Goal: Navigation & Orientation: Find specific page/section

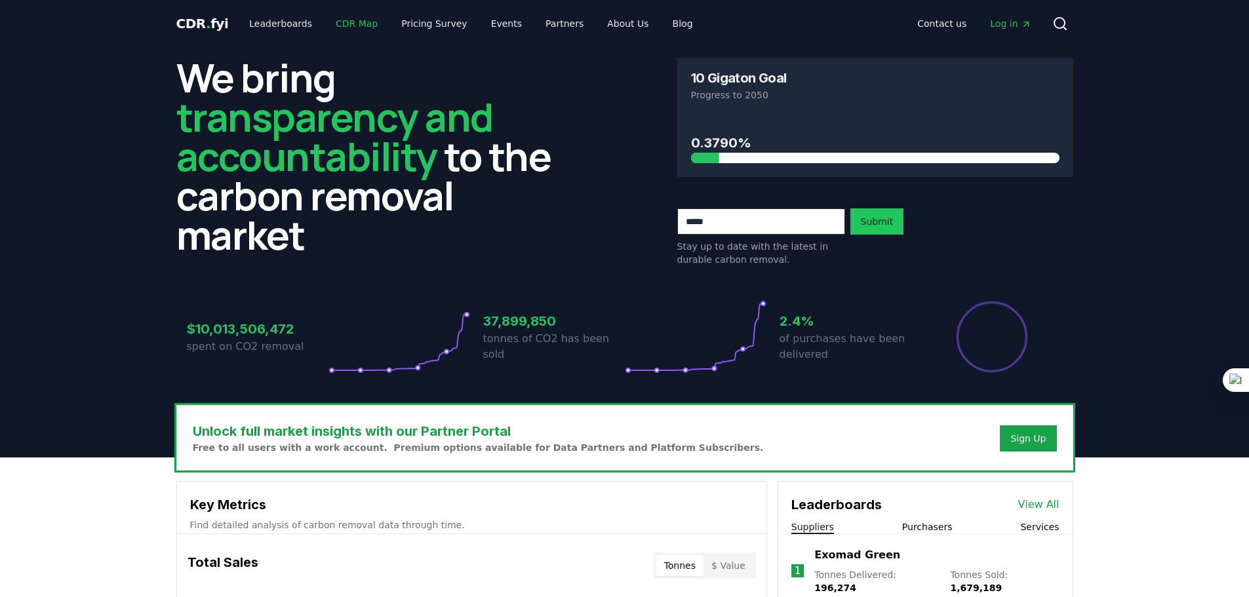
click at [347, 25] on link "CDR Map" at bounding box center [356, 24] width 63 height 24
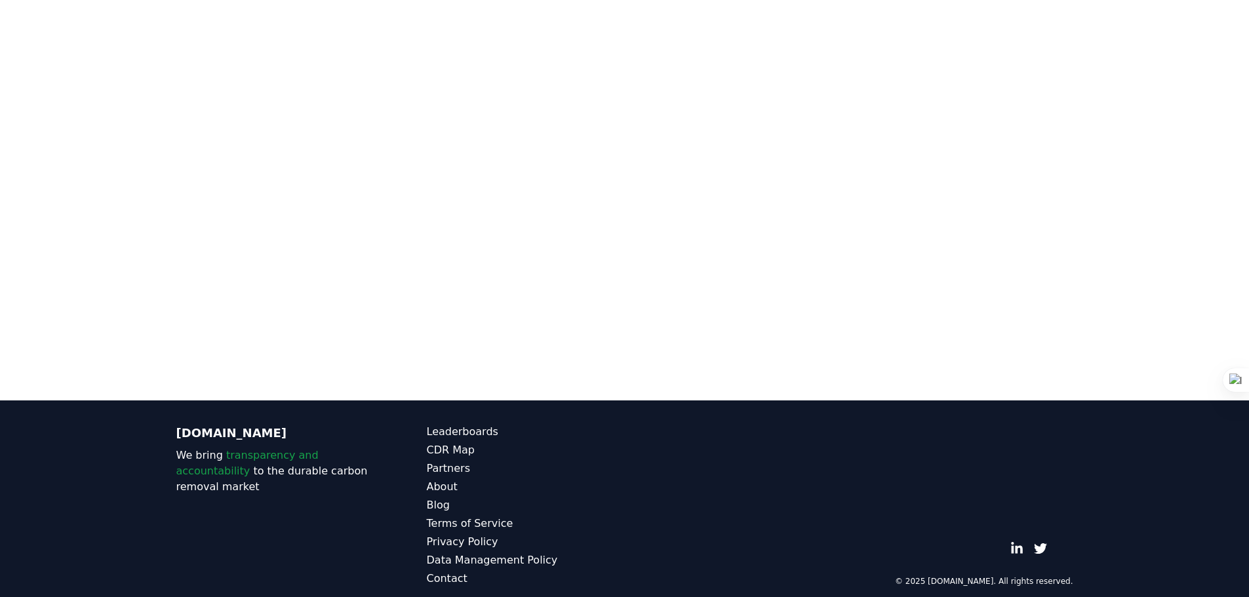
scroll to position [54, 0]
